Goal: Information Seeking & Learning: Learn about a topic

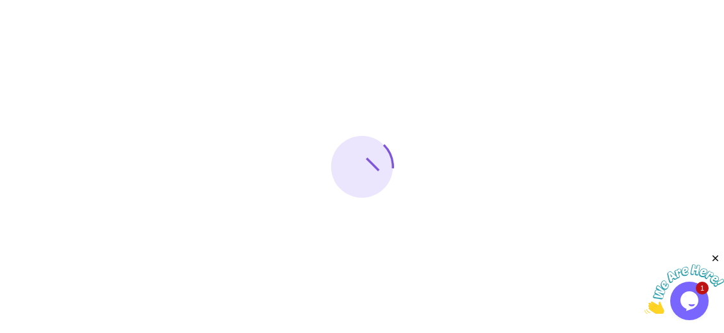
click at [714, 257] on icon "Close" at bounding box center [716, 259] width 12 height 12
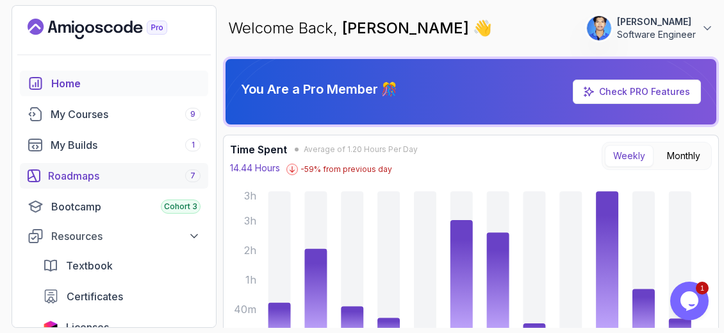
click at [108, 176] on div "Roadmaps 7" at bounding box center [124, 175] width 153 height 15
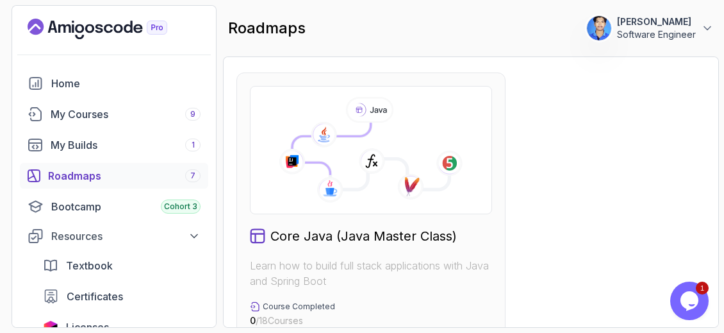
scroll to position [769, 0]
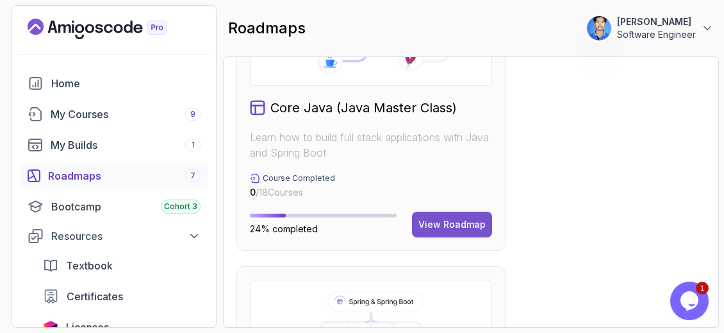
click at [471, 219] on div "View Roadmap" at bounding box center [452, 224] width 67 height 13
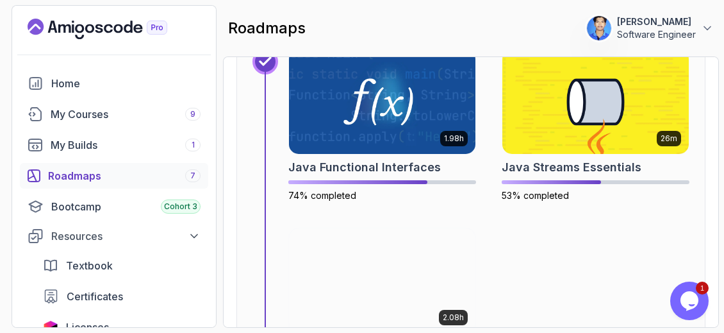
scroll to position [4820, 0]
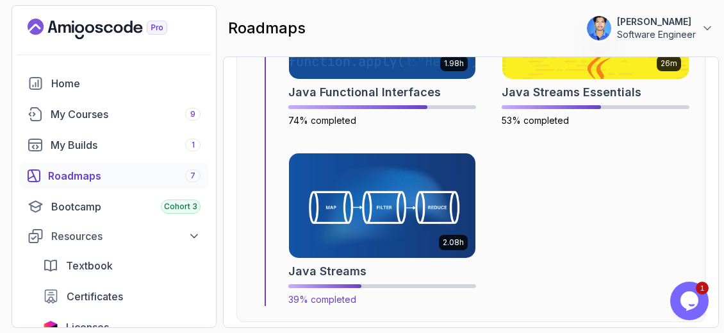
click at [440, 206] on img at bounding box center [383, 206] width 196 height 110
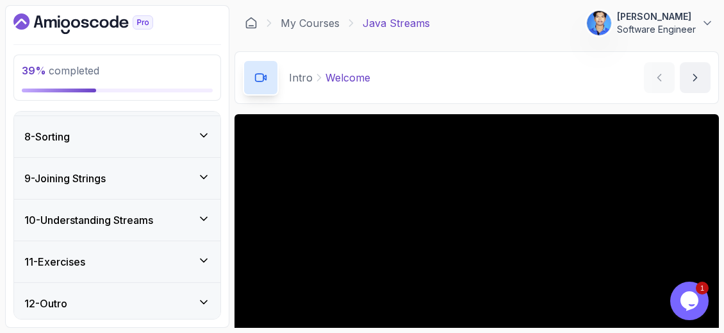
scroll to position [502, 0]
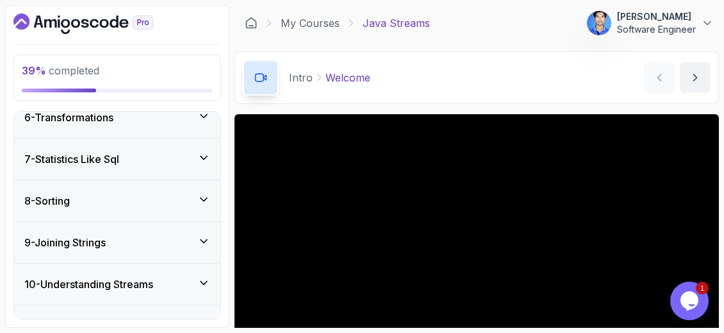
click at [192, 156] on div "7 - Statistics Like Sql" at bounding box center [117, 158] width 186 height 15
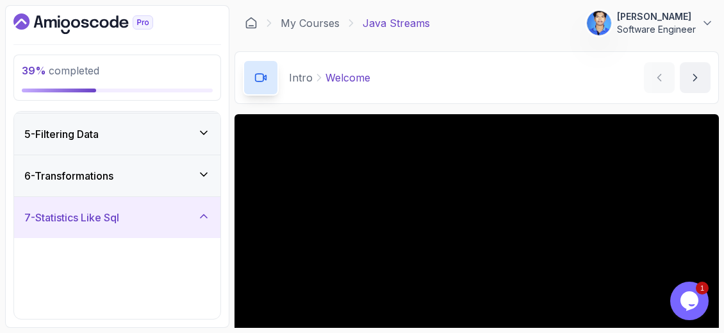
scroll to position [223, 0]
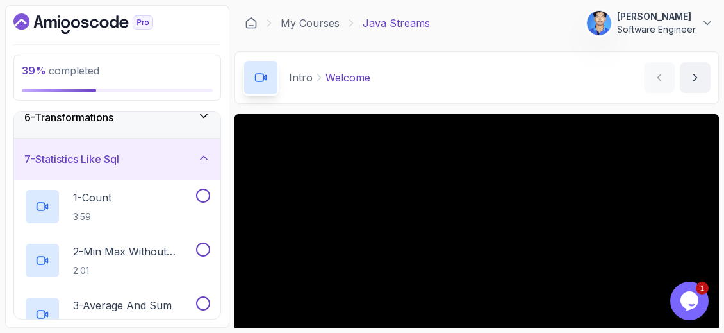
click at [192, 156] on div "7 - Statistics Like Sql" at bounding box center [117, 158] width 186 height 15
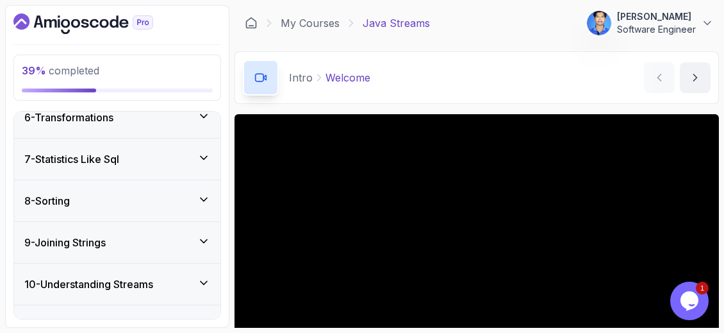
click at [182, 122] on div "6 - Transformations" at bounding box center [117, 117] width 206 height 41
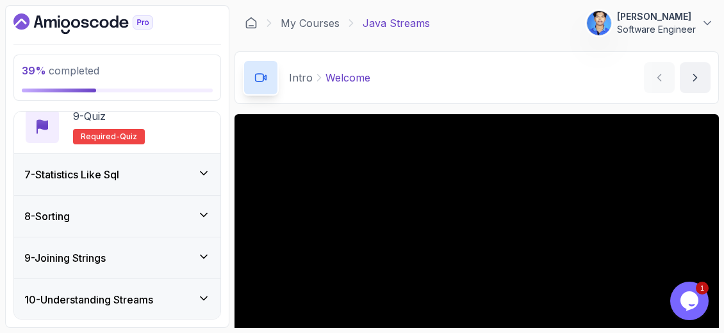
scroll to position [736, 0]
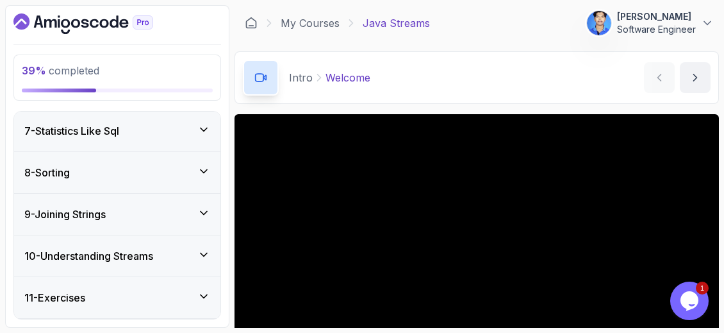
click at [199, 126] on icon at bounding box center [203, 129] width 13 height 13
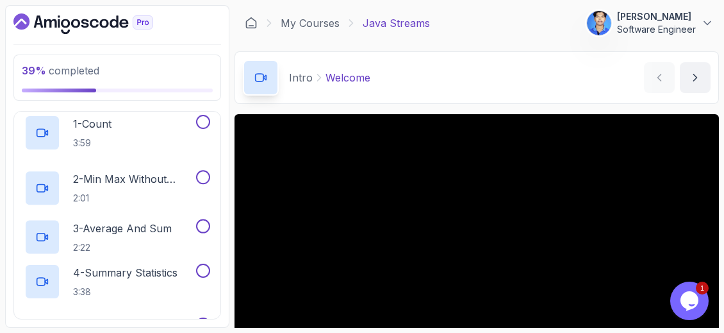
scroll to position [251, 0]
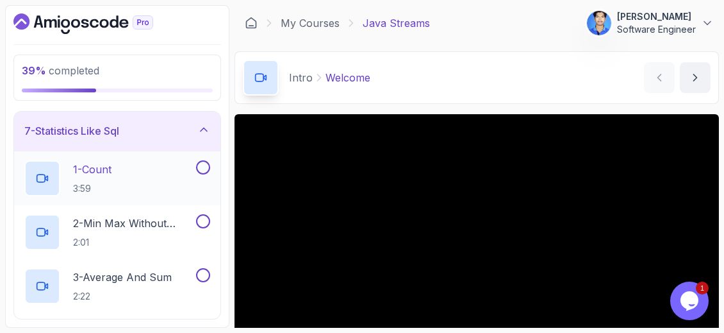
click at [192, 179] on div "1 - Count 3:59" at bounding box center [108, 178] width 169 height 36
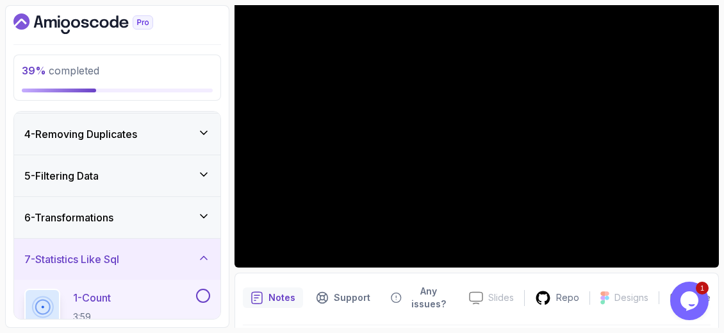
scroll to position [128, 0]
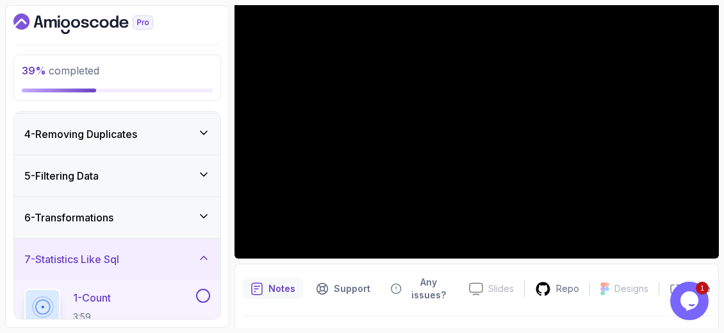
click at [189, 223] on div "6 - Transformations" at bounding box center [117, 217] width 206 height 41
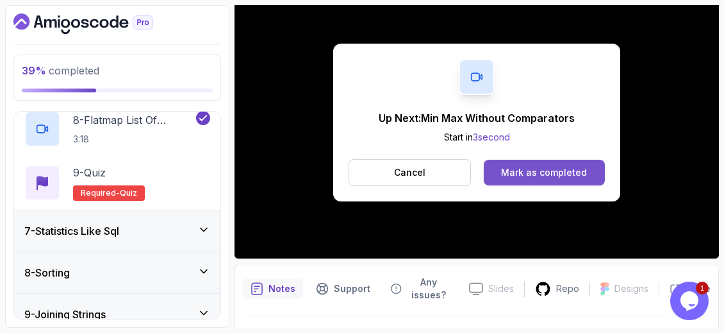
click at [505, 169] on div "Mark as completed" at bounding box center [544, 172] width 86 height 13
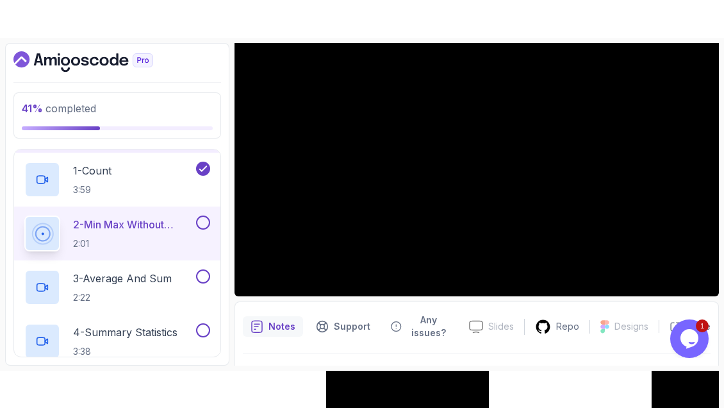
scroll to position [84, 0]
